Goal: Task Accomplishment & Management: Use online tool/utility

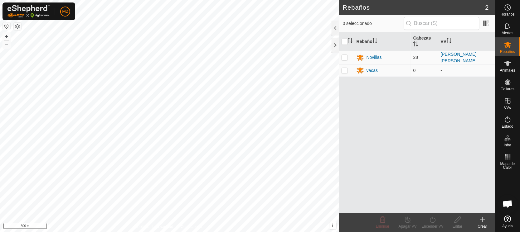
click at [5, 24] on button "button" at bounding box center [6, 25] width 7 height 7
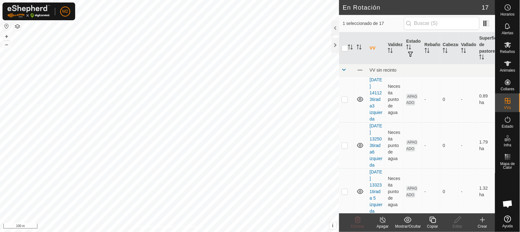
click at [433, 223] on icon at bounding box center [433, 219] width 8 height 7
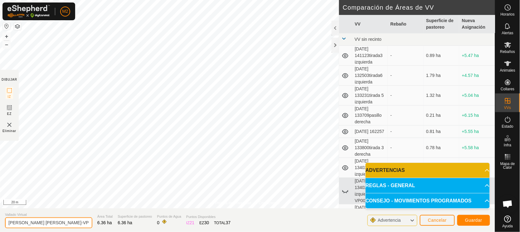
click at [47, 222] on input "[PERSON_NAME] [PERSON_NAME]-VP001" at bounding box center [48, 223] width 87 height 11
type input "[PERSON_NAME] [PERSON_NAME]-1"
click at [476, 221] on span "Guardar" at bounding box center [473, 220] width 17 height 5
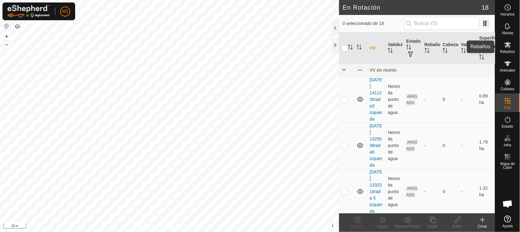
click at [503, 45] on es-mob-svg-icon at bounding box center [507, 45] width 11 height 10
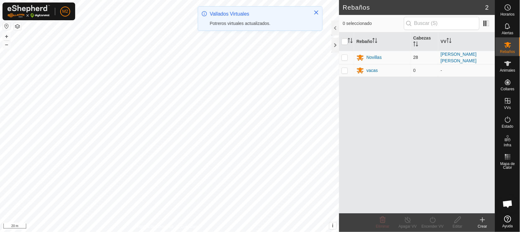
click at [344, 56] on p-checkbox at bounding box center [344, 57] width 6 height 5
checkbox input "true"
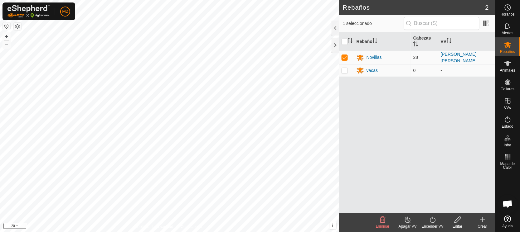
click at [432, 218] on icon at bounding box center [433, 220] width 6 height 6
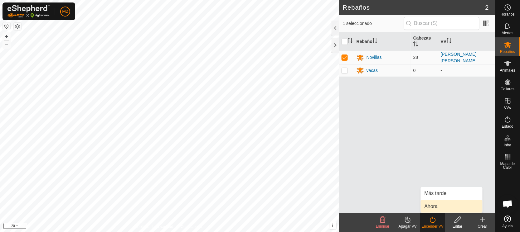
click at [431, 203] on link "Ahora" at bounding box center [452, 206] width 62 height 12
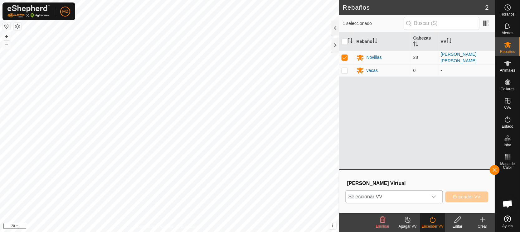
click at [380, 194] on span "Seleccionar VV" at bounding box center [387, 197] width 82 height 12
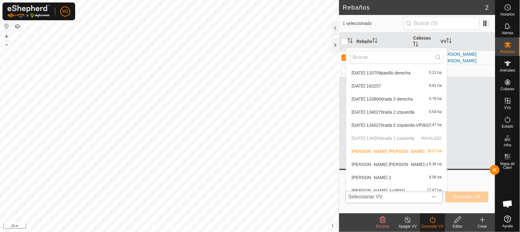
scroll to position [54, 0]
click at [382, 163] on li "[PERSON_NAME] [PERSON_NAME]-1 6.36 ha" at bounding box center [396, 164] width 101 height 12
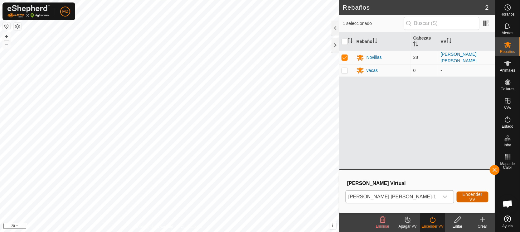
click at [466, 195] on span "Encender VV" at bounding box center [472, 197] width 20 height 10
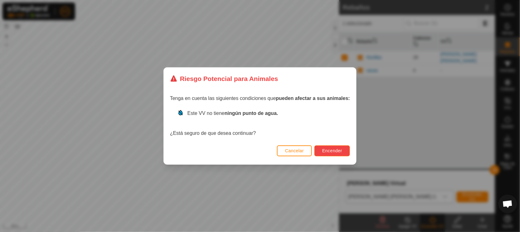
click at [325, 150] on span "Encender" at bounding box center [332, 150] width 20 height 5
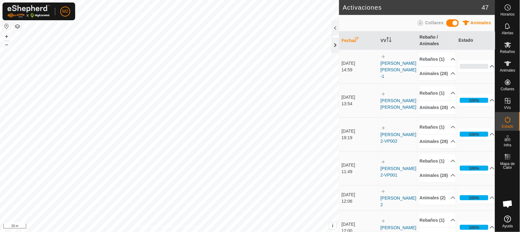
click at [334, 43] on div at bounding box center [334, 45] width 7 height 15
